Goal: Transaction & Acquisition: Subscribe to service/newsletter

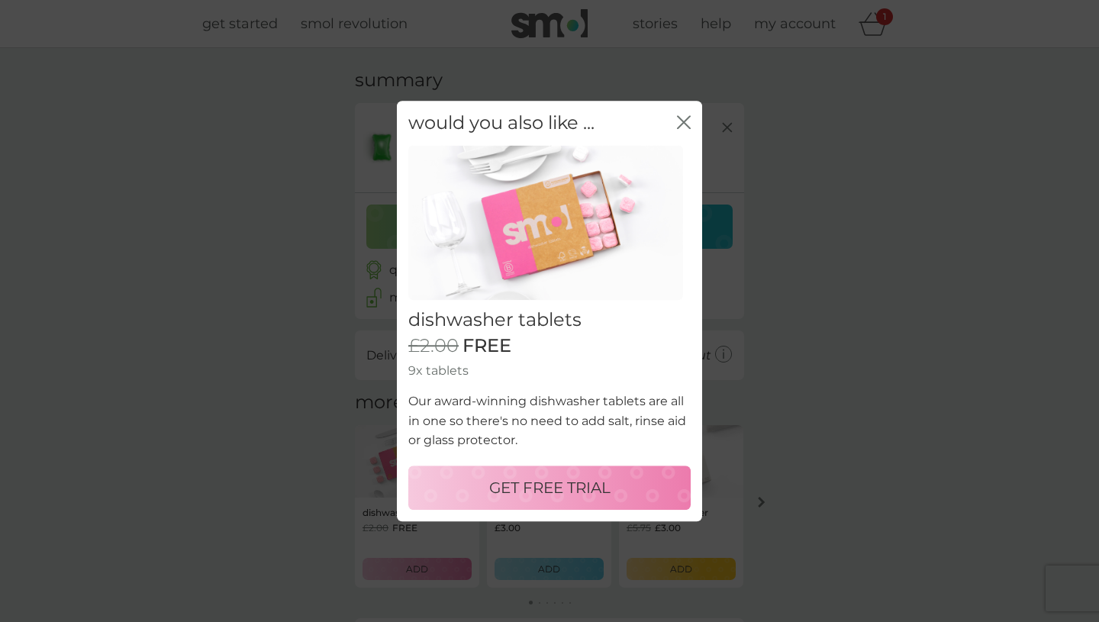
click at [582, 494] on p "GET FREE TRIAL" at bounding box center [549, 488] width 121 height 24
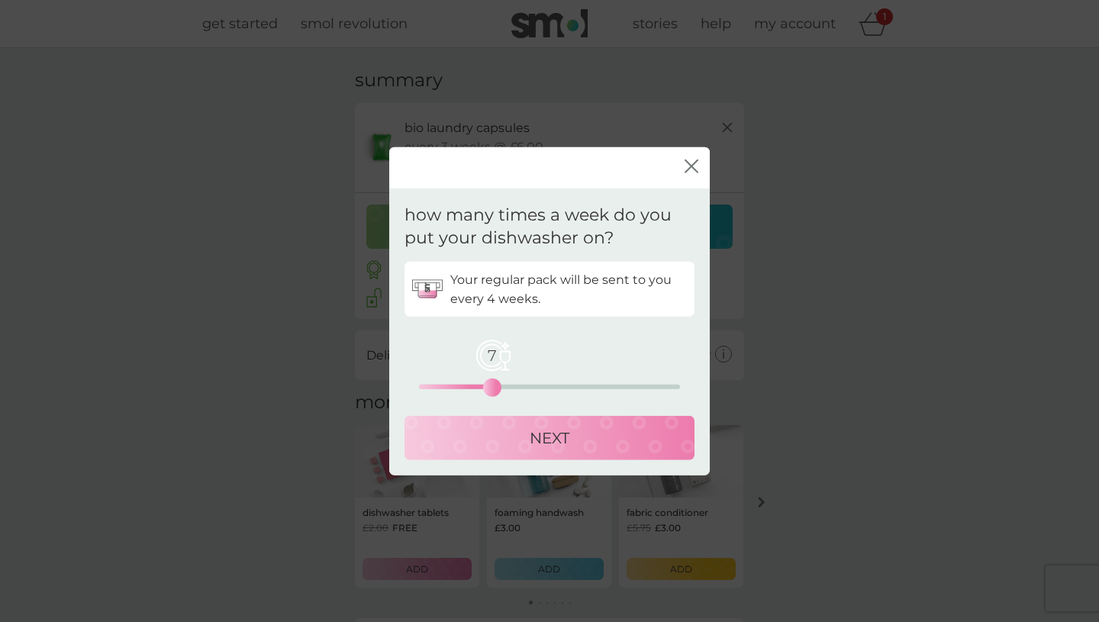
drag, startPoint x: 418, startPoint y: 389, endPoint x: 489, endPoint y: 393, distance: 71.2
click at [489, 391] on div "7" at bounding box center [492, 388] width 6 height 6
click at [560, 444] on p "NEXT" at bounding box center [550, 438] width 40 height 24
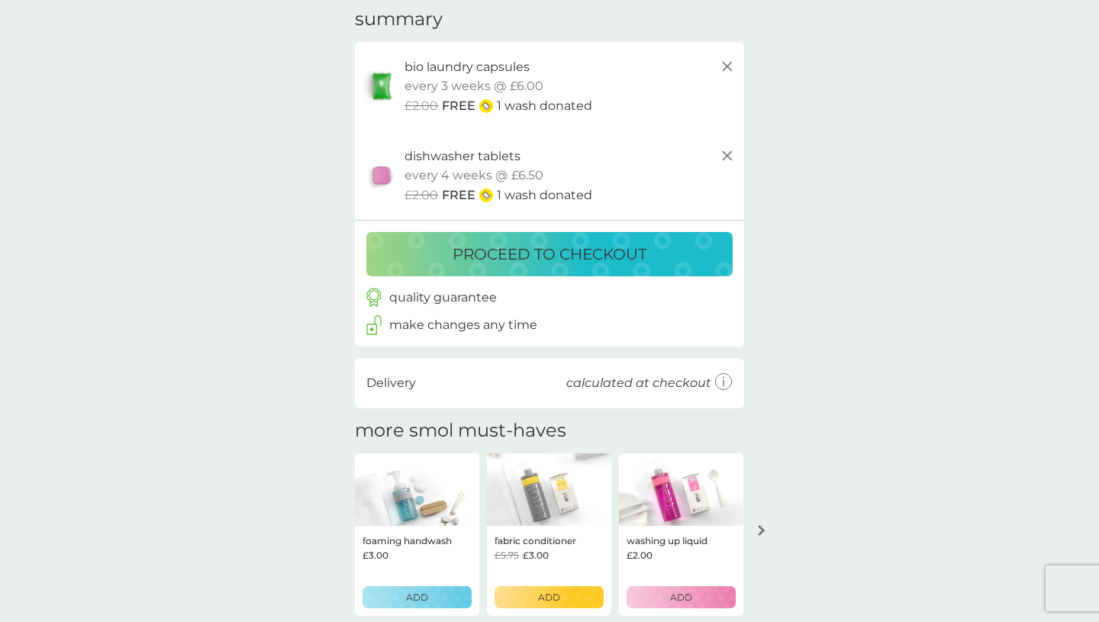
scroll to position [51, 0]
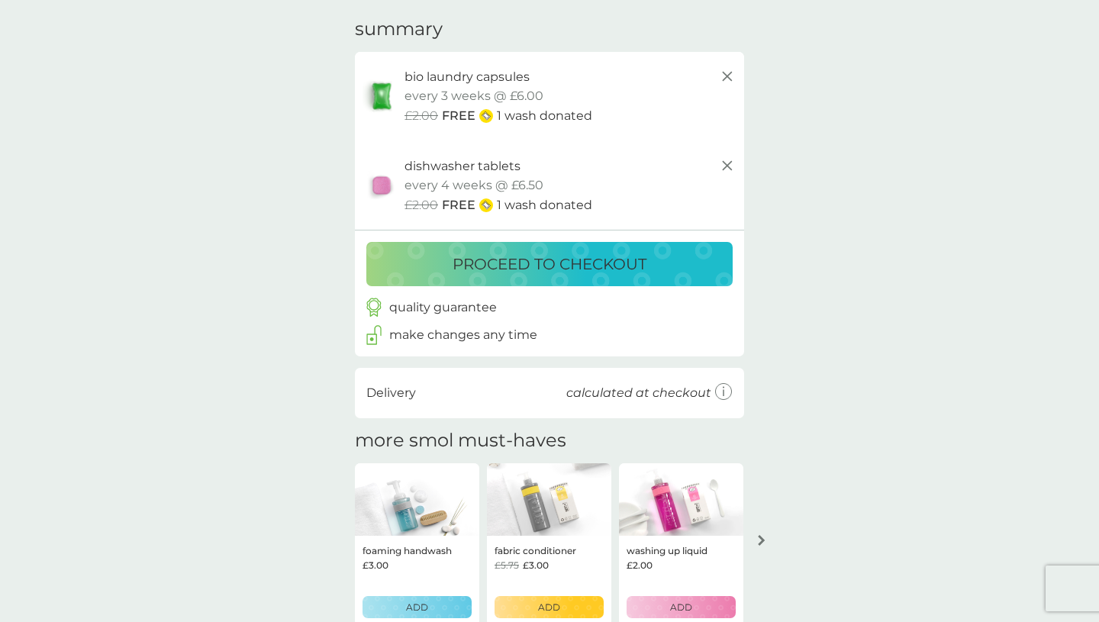
click at [640, 257] on p "proceed to checkout" at bounding box center [550, 264] width 194 height 24
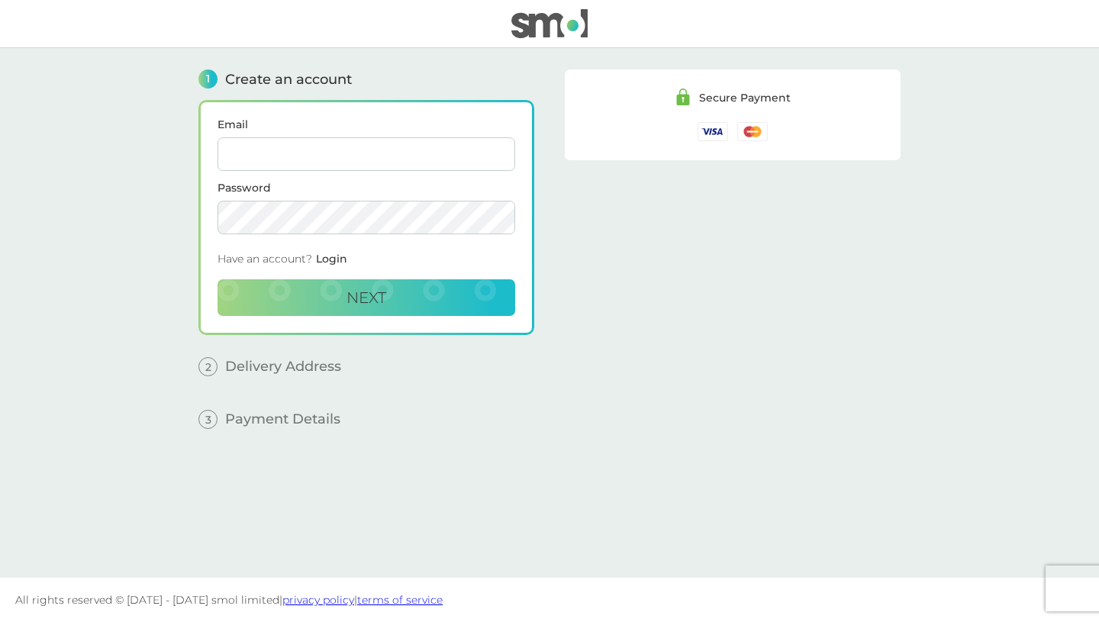
click at [399, 144] on input "Email" at bounding box center [367, 154] width 298 height 34
type input "[EMAIL_ADDRESS][DOMAIN_NAME]"
click at [392, 296] on button "Next" at bounding box center [367, 297] width 298 height 37
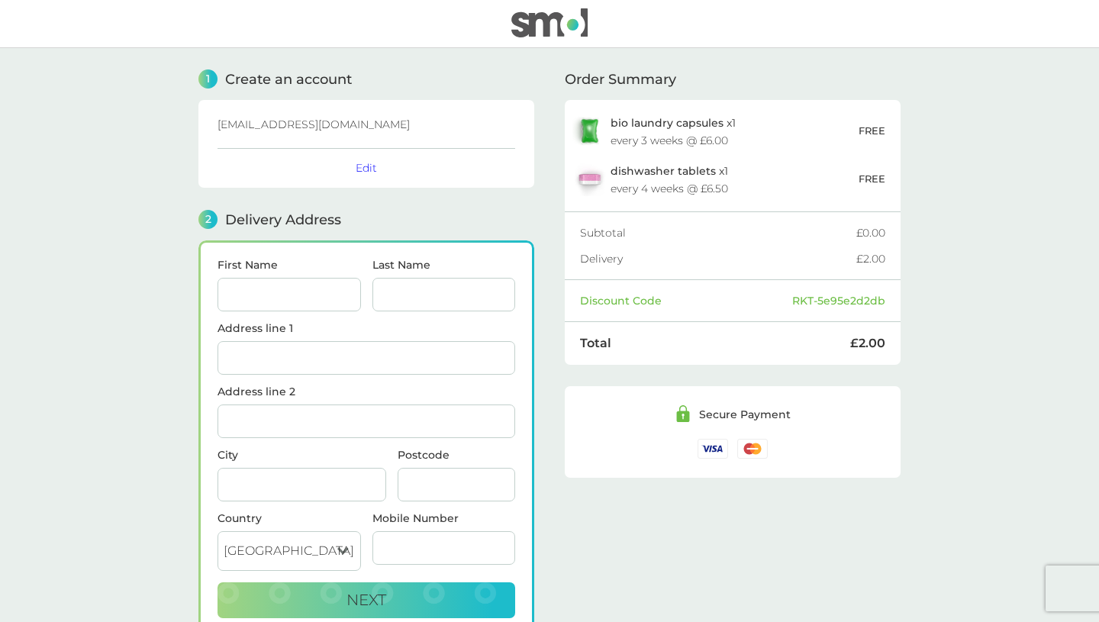
scroll to position [135, 0]
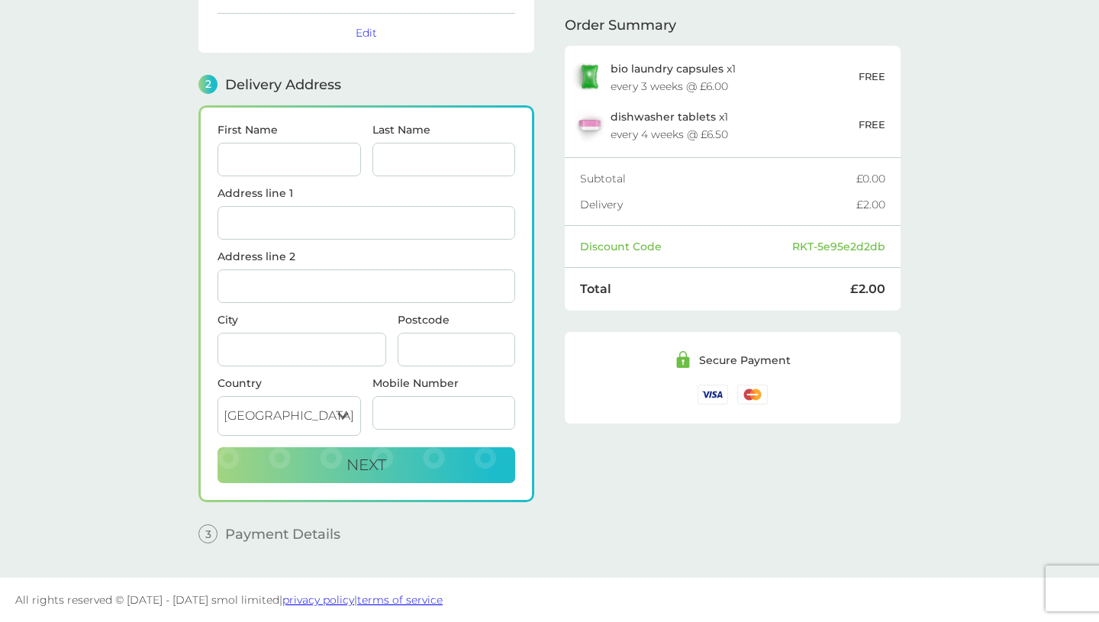
click at [418, 599] on link "terms of service" at bounding box center [400, 600] width 86 height 14
